Goal: Task Accomplishment & Management: Complete application form

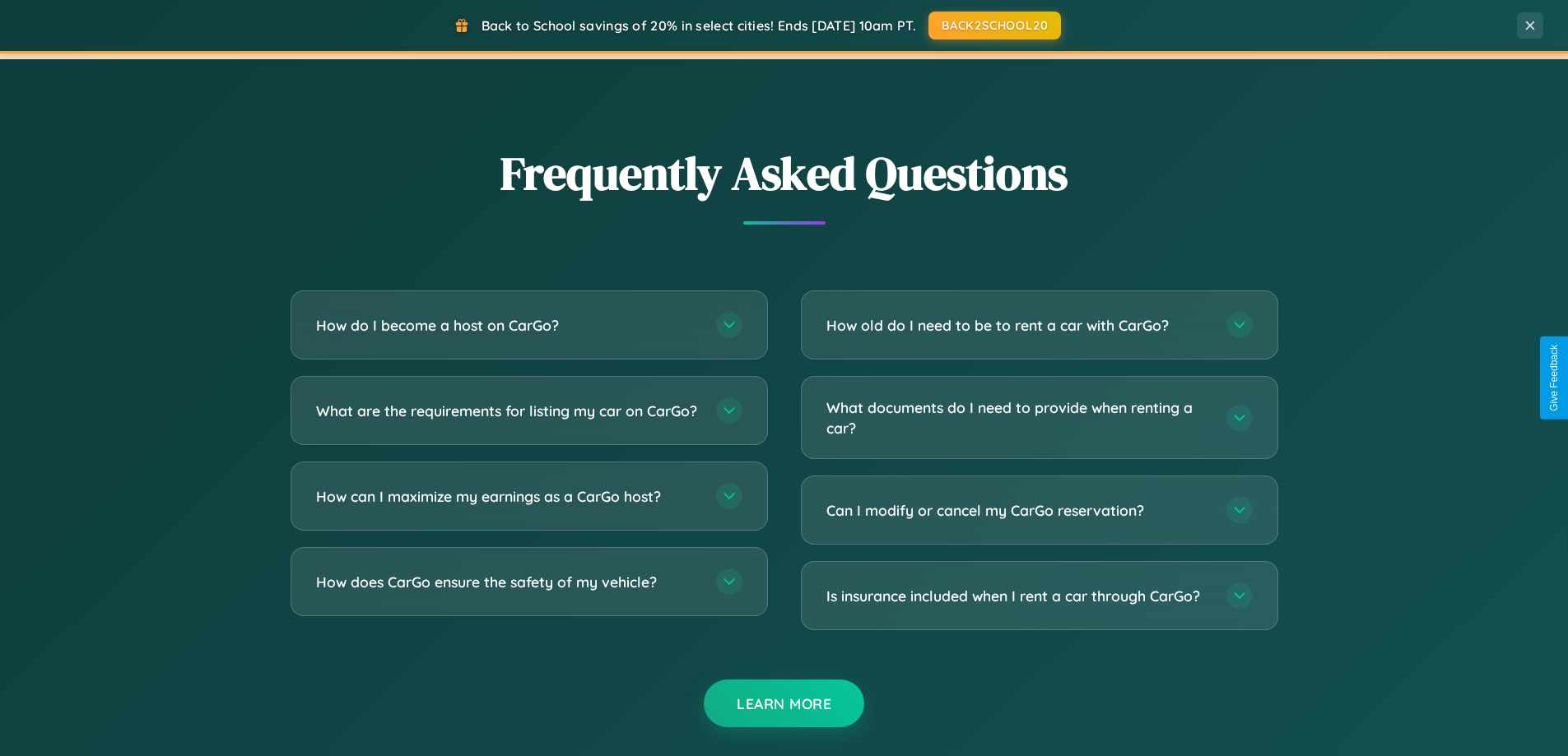
scroll to position [3166, 0]
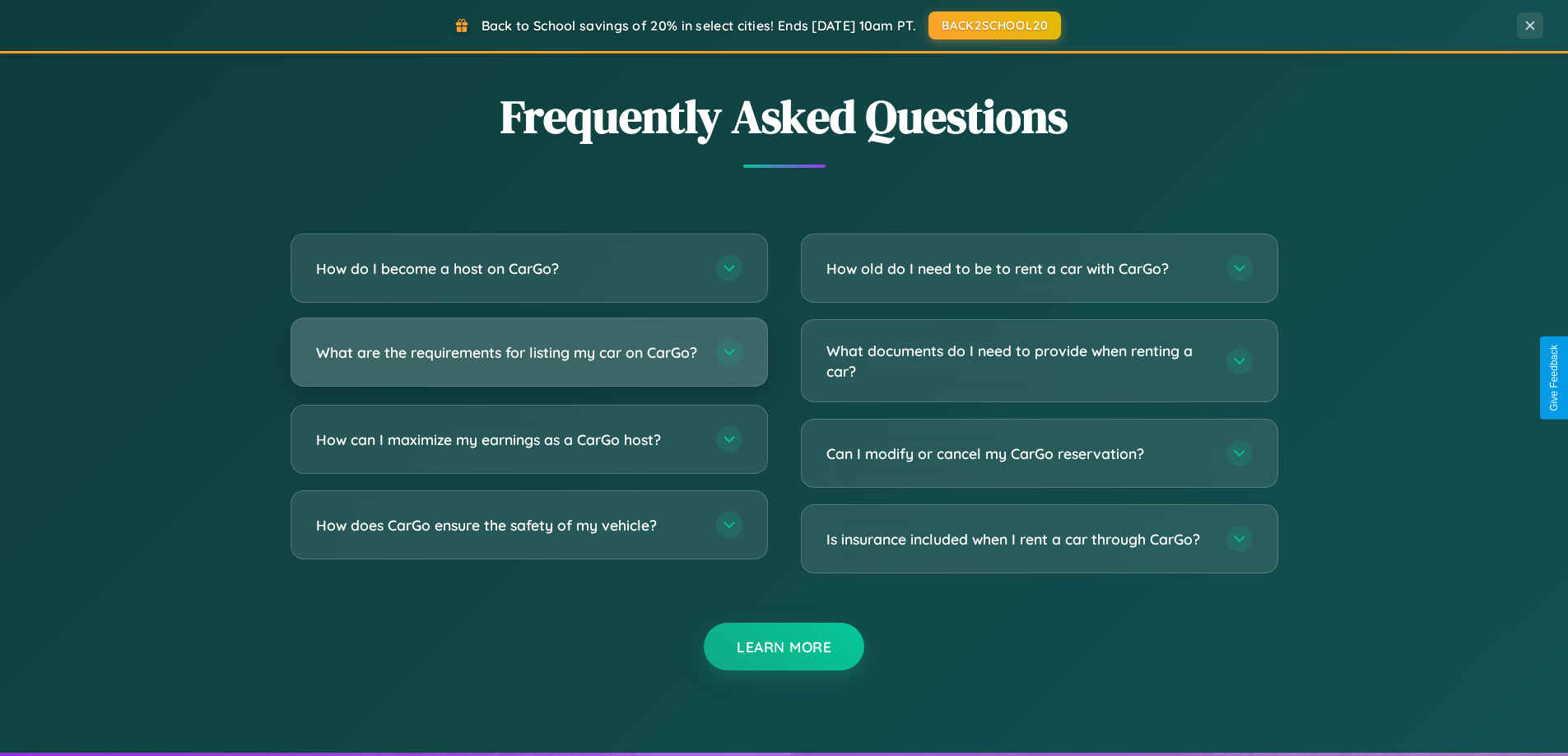
click at [529, 360] on h3 "What are the requirements for listing my car on CarGo?" at bounding box center [508, 352] width 384 height 21
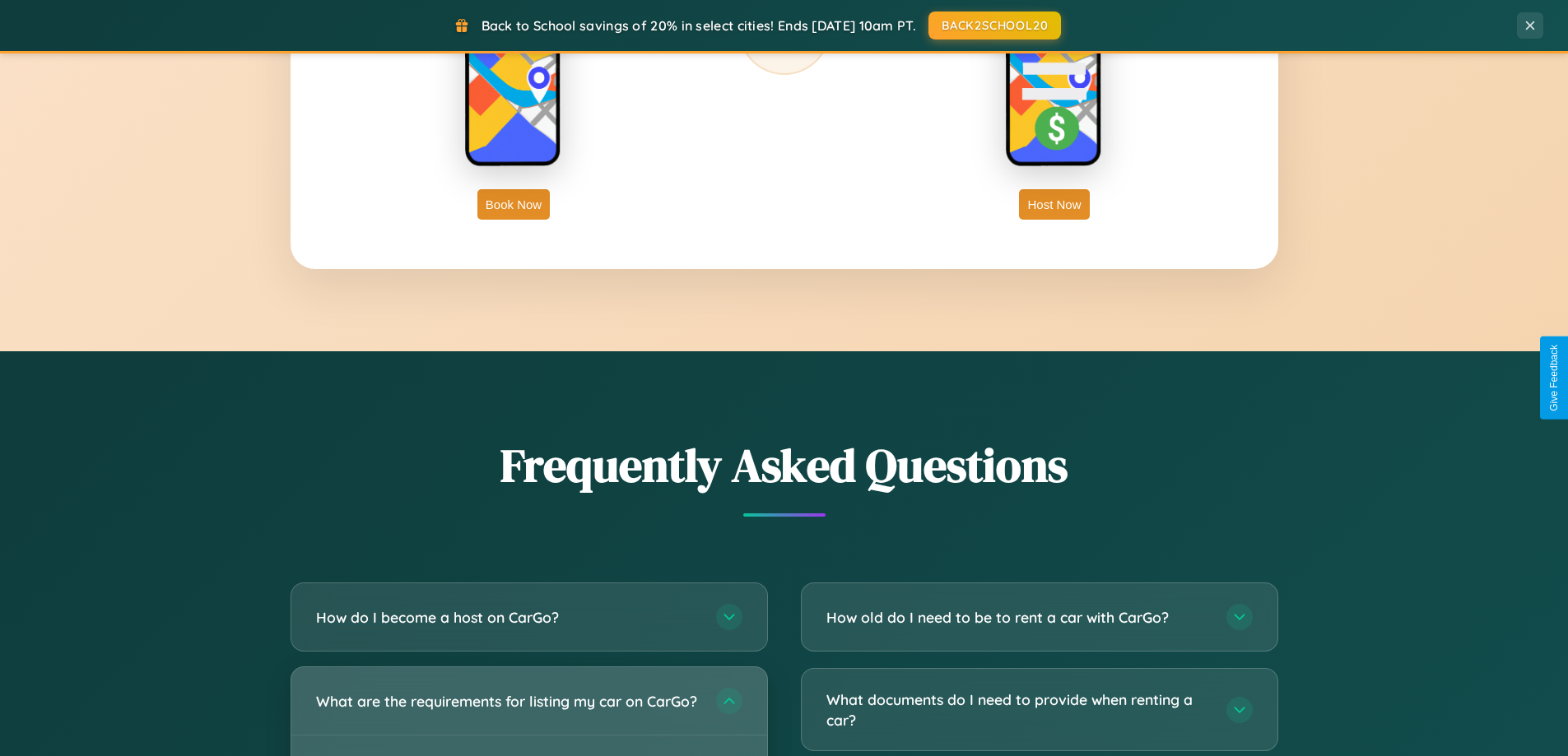
scroll to position [709, 0]
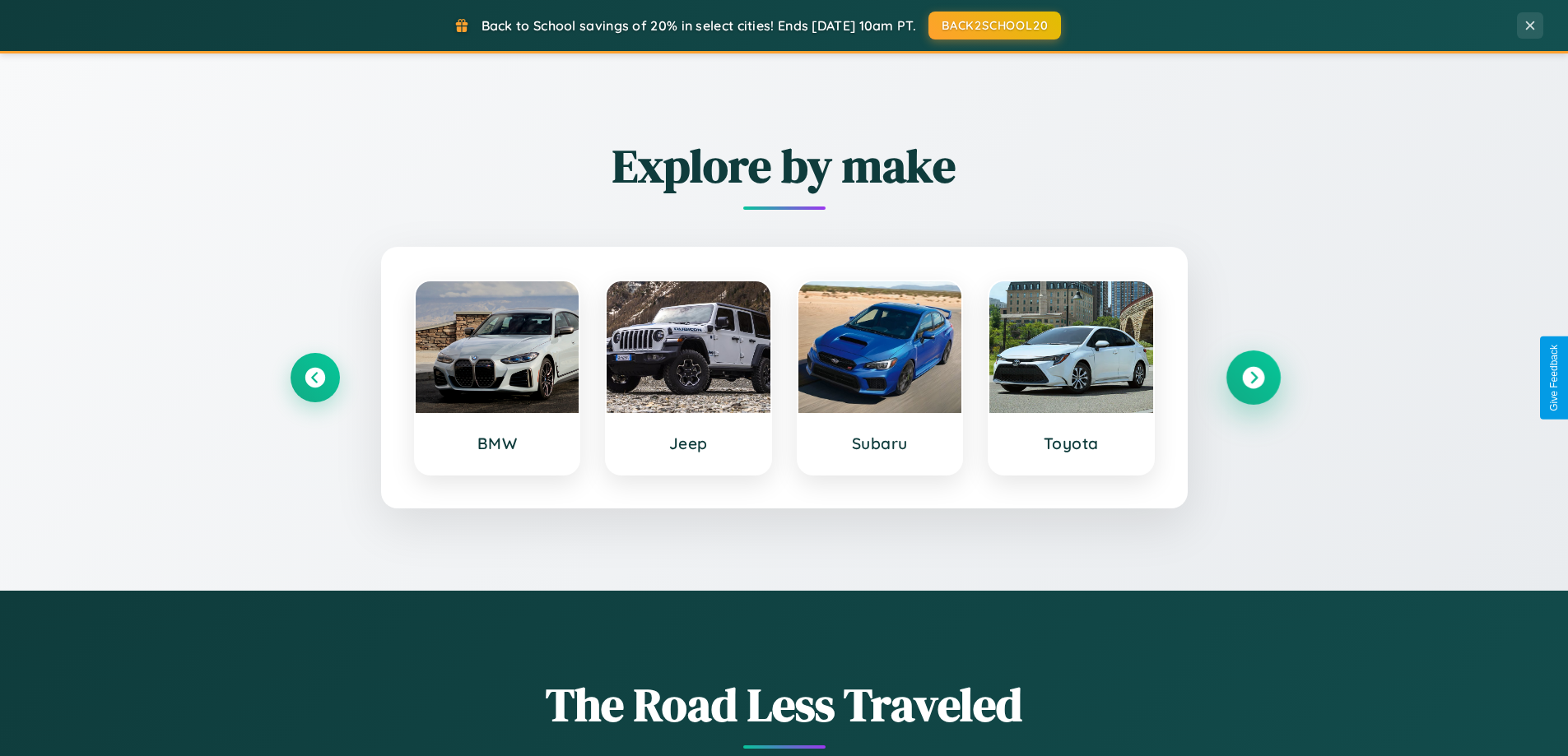
click at [1253, 378] on icon at bounding box center [1253, 378] width 23 height 23
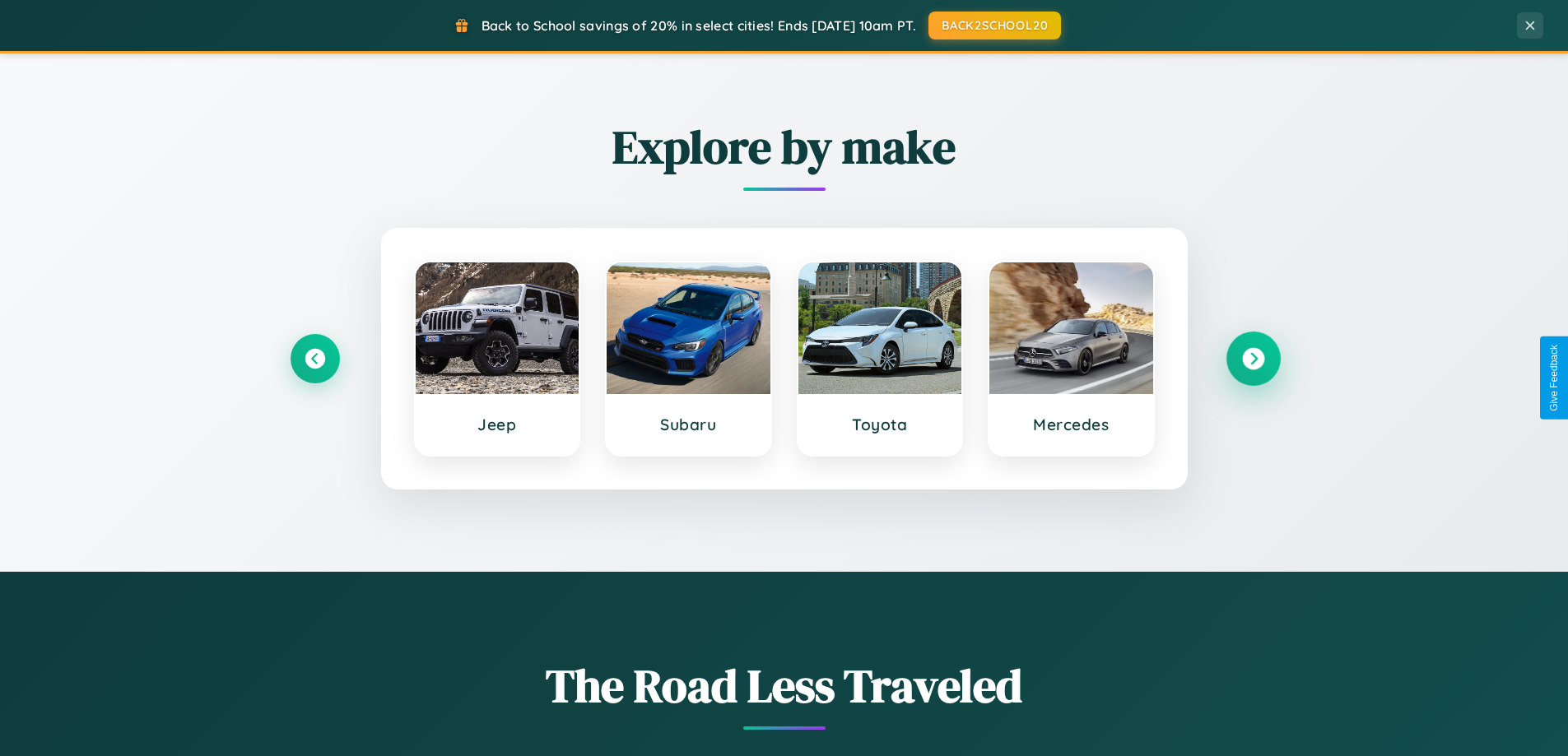
scroll to position [2644, 0]
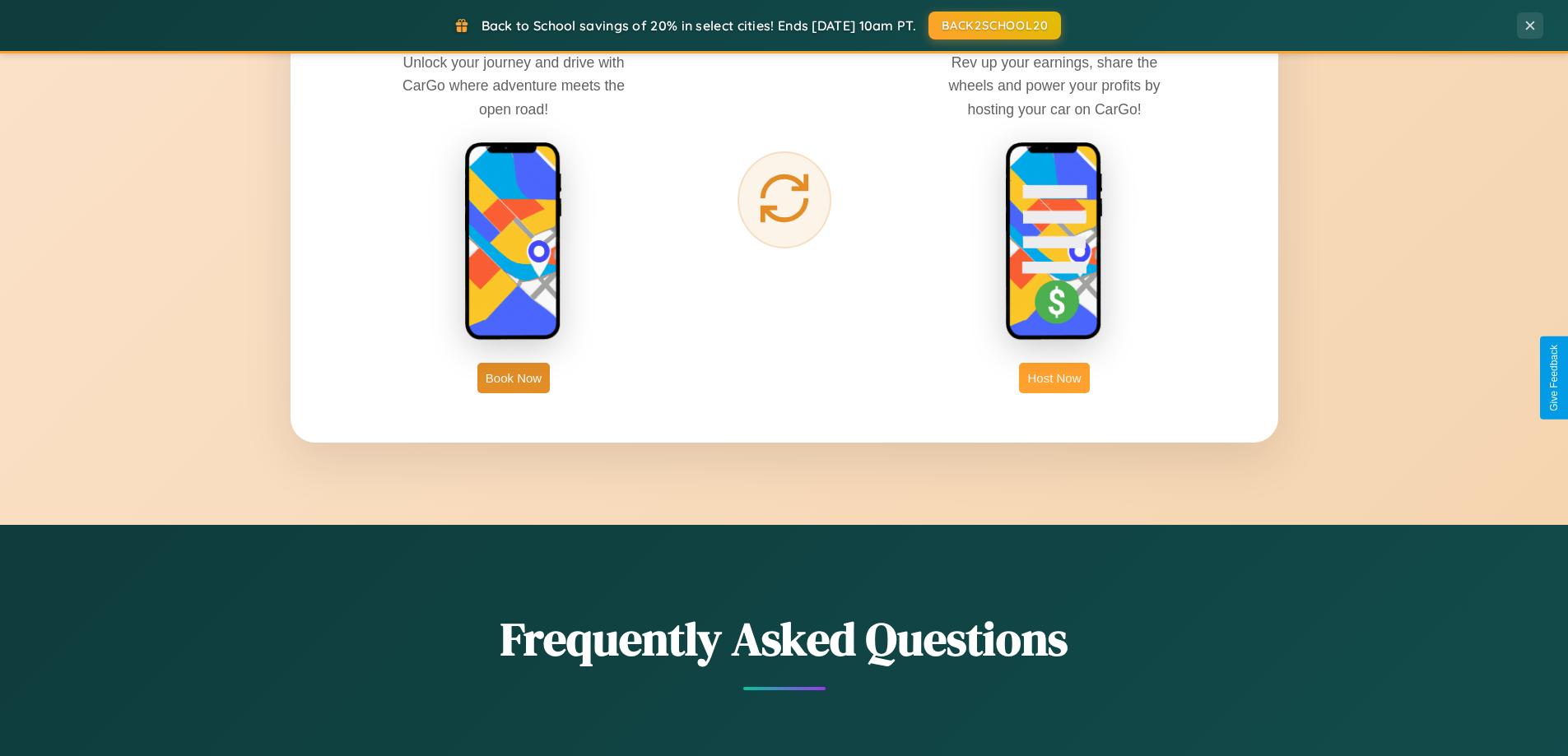
click at [1055, 378] on button "Host Now" at bounding box center [1055, 378] width 70 height 30
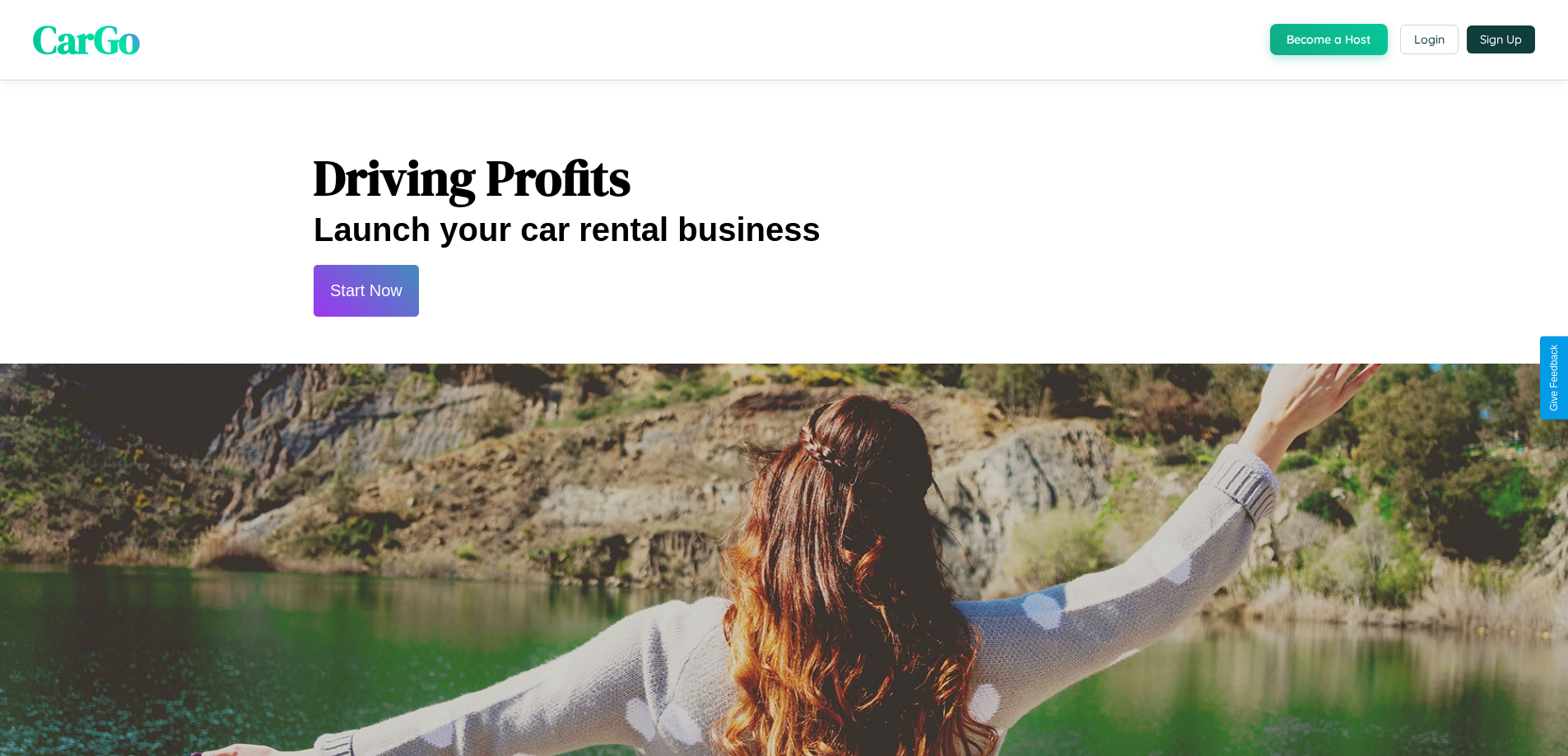
click at [365, 291] on button "Start Now" at bounding box center [366, 291] width 106 height 52
